Goal: Transaction & Acquisition: Download file/media

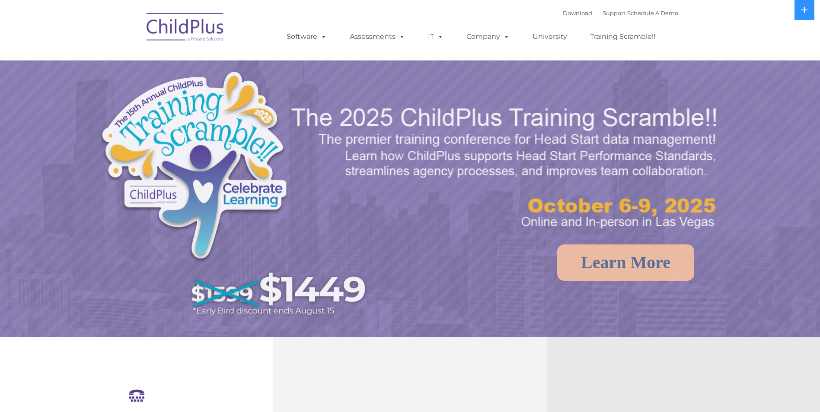
select select "MEDIUM"
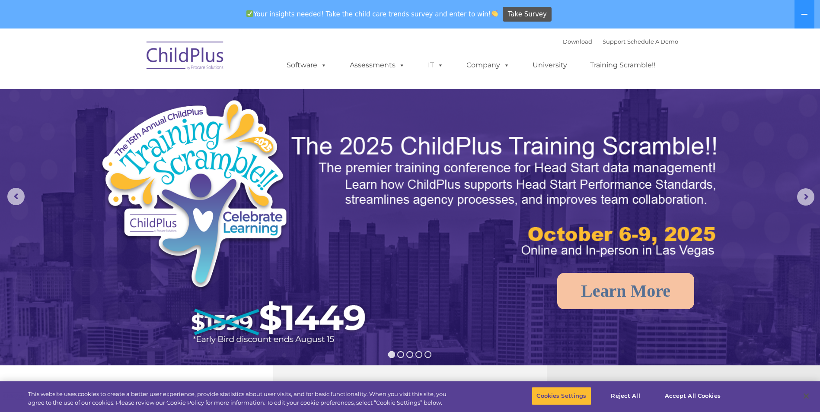
click at [563, 46] on div "Download Support | Schedule A Demo " at bounding box center [620, 41] width 115 height 13
click at [563, 45] on link "Download" at bounding box center [577, 41] width 29 height 7
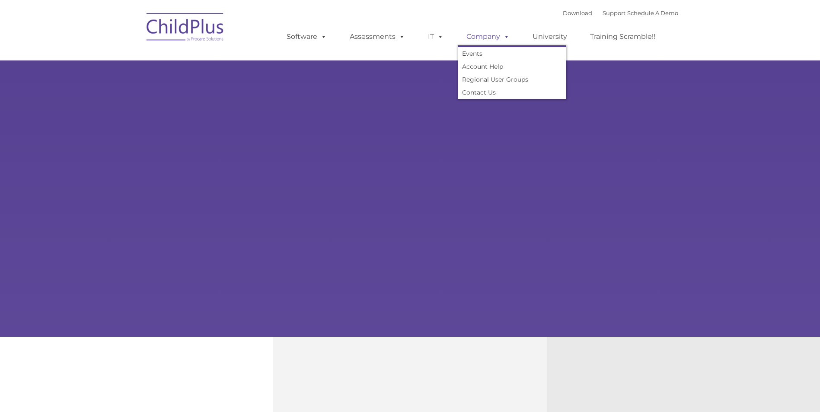
type input ""
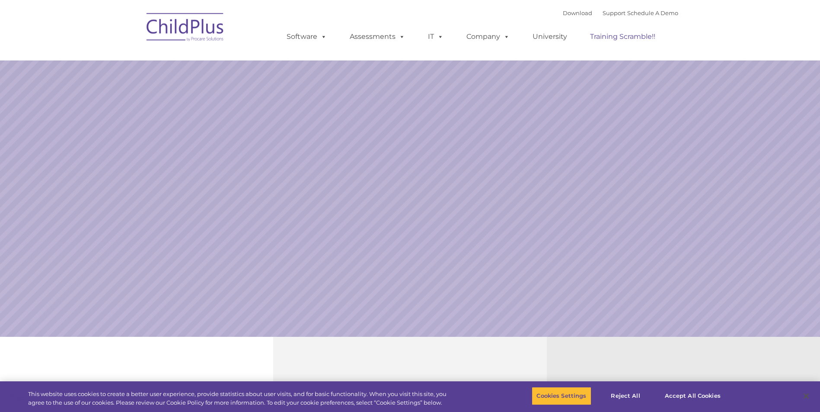
select select "MEDIUM"
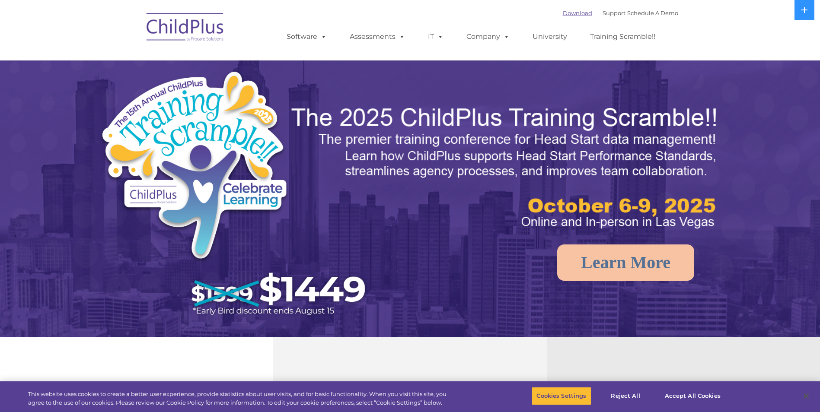
click at [563, 16] on link "Download" at bounding box center [577, 13] width 29 height 7
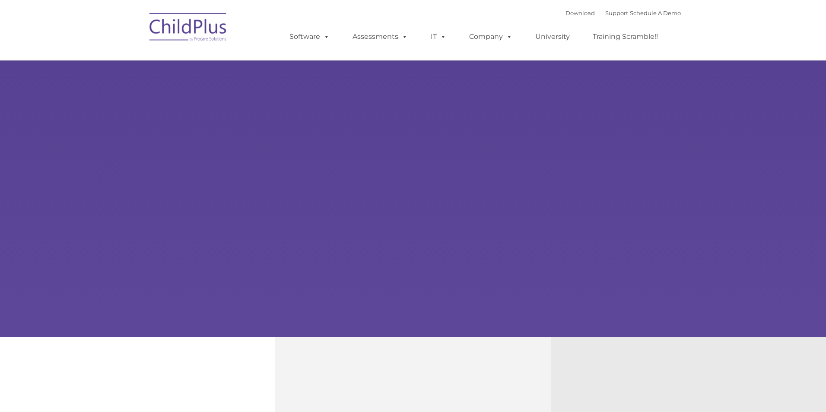
type input ""
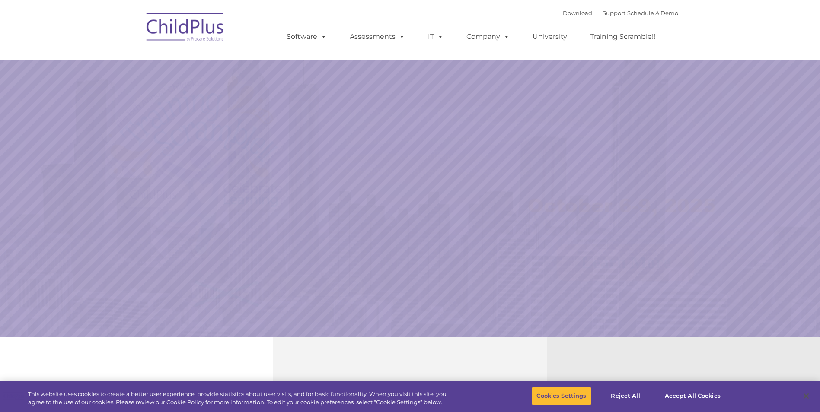
select select "MEDIUM"
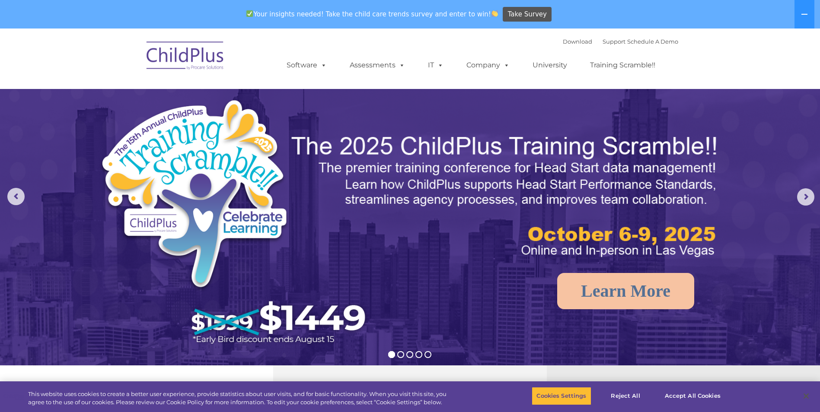
click at [573, 45] on div "Download Support | Schedule A Demo " at bounding box center [620, 41] width 115 height 13
click at [572, 43] on link "Download" at bounding box center [577, 41] width 29 height 7
